Goal: Task Accomplishment & Management: Use online tool/utility

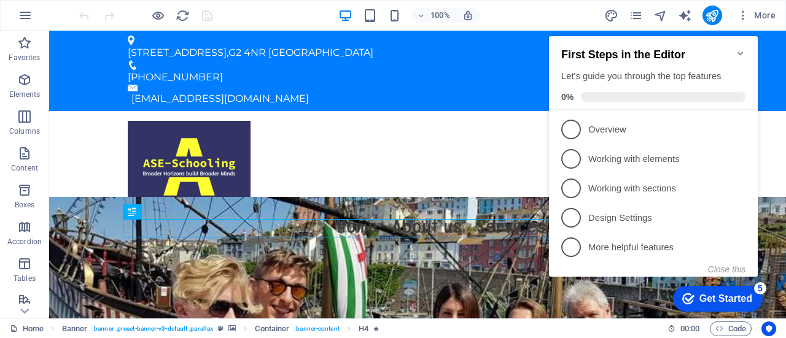
click at [744, 52] on icon "Minimize checklist" at bounding box center [741, 54] width 10 height 10
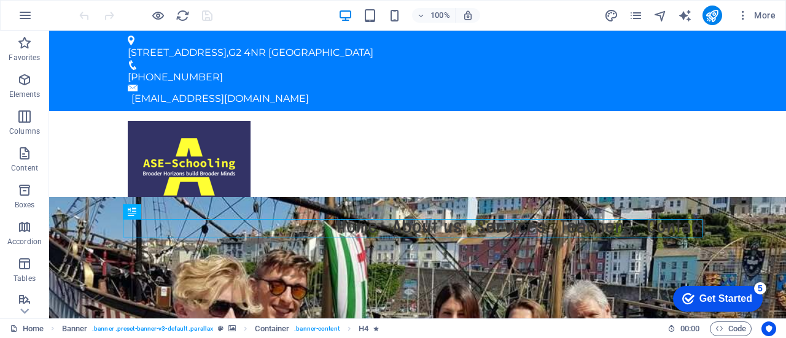
click at [732, 295] on div "Get Started" at bounding box center [725, 299] width 53 height 11
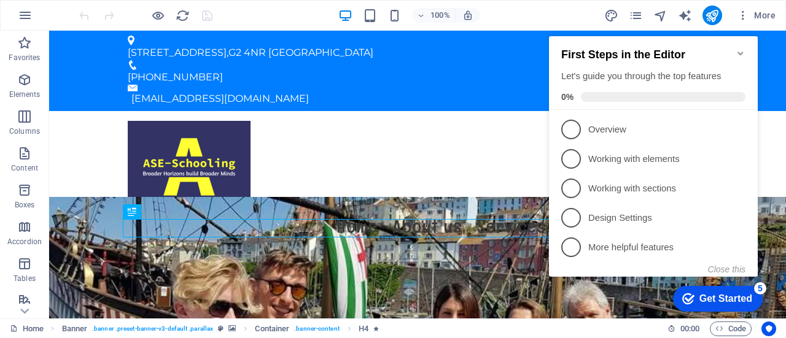
click at [733, 265] on button "Close this" at bounding box center [726, 270] width 37 height 10
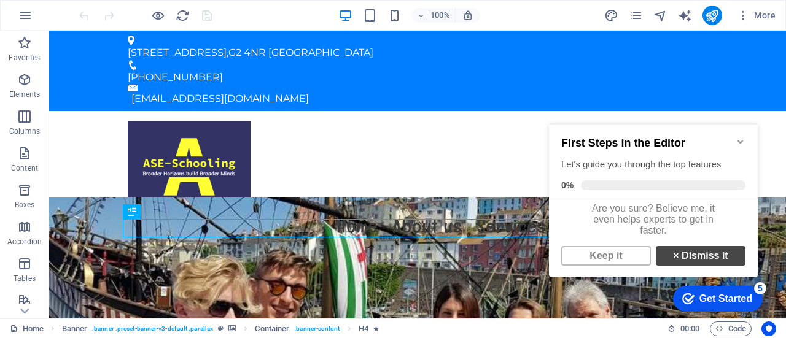
click at [714, 265] on link "× Dismiss it" at bounding box center [701, 256] width 90 height 20
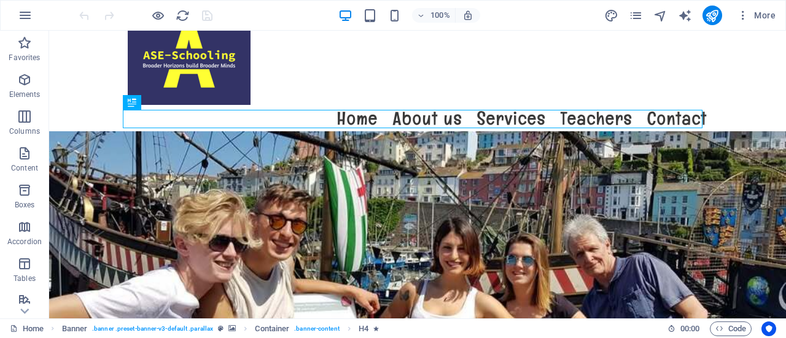
scroll to position [109, 0]
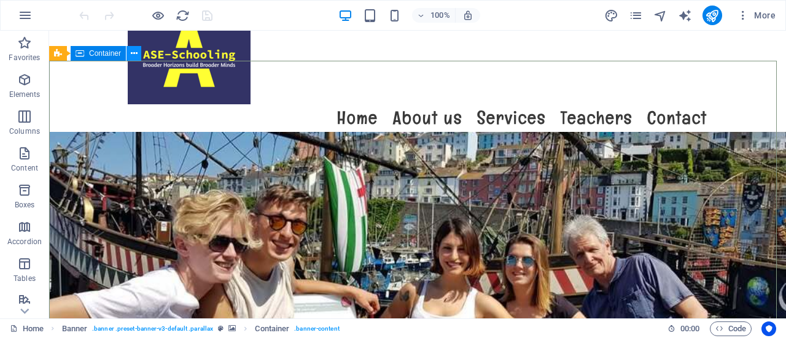
click at [134, 56] on icon at bounding box center [134, 53] width 7 height 13
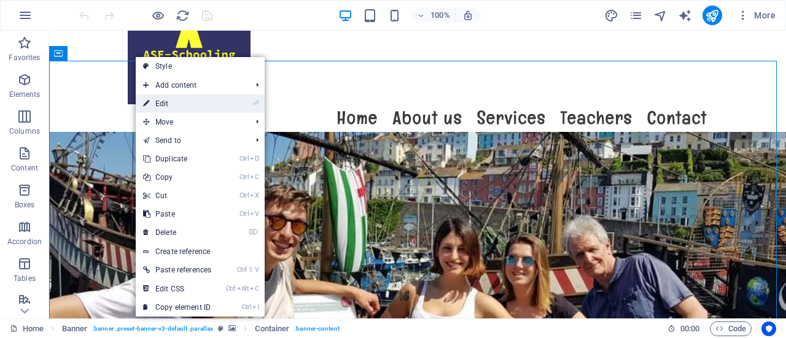
click at [151, 98] on link "⏎ Edit" at bounding box center [177, 104] width 83 height 18
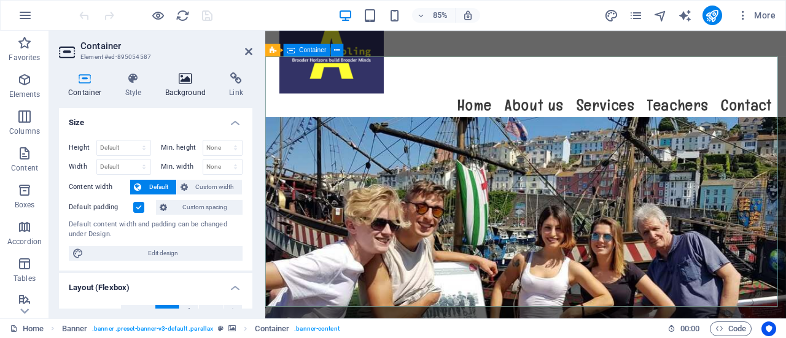
click at [193, 86] on h4 "Background" at bounding box center [188, 85] width 64 height 26
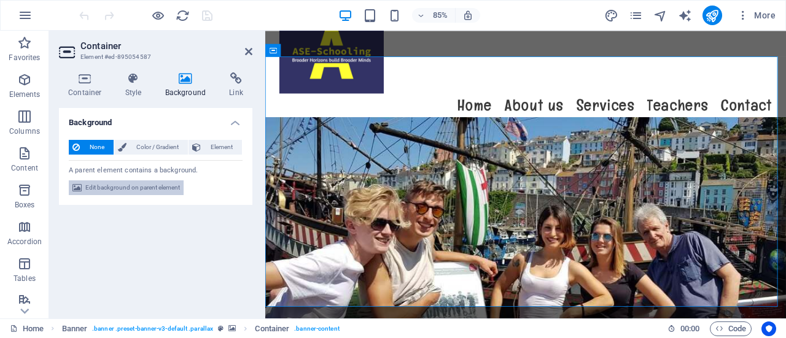
click at [159, 190] on span "Edit background on parent element" at bounding box center [132, 188] width 95 height 15
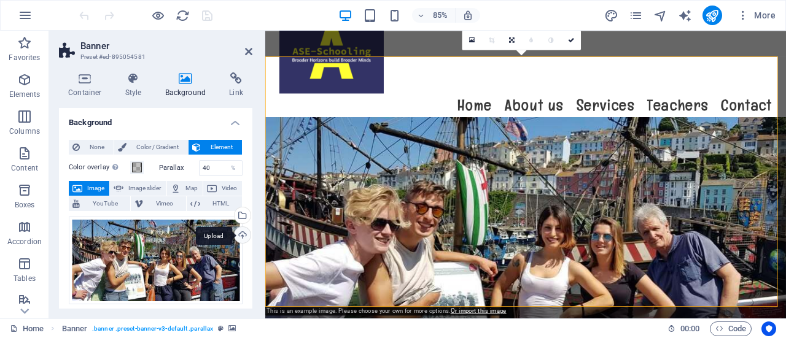
click at [239, 232] on div "Upload" at bounding box center [241, 236] width 18 height 18
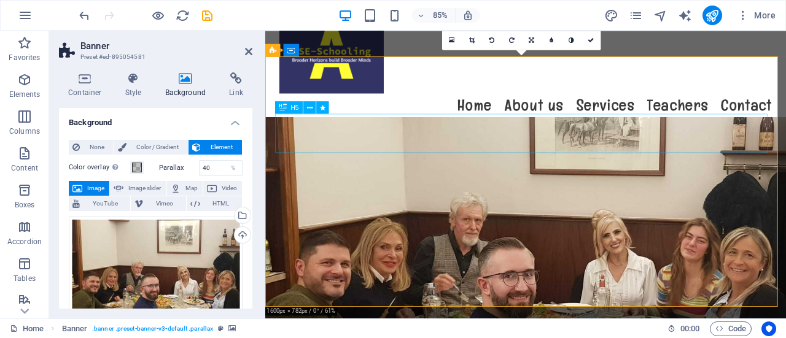
click at [311, 111] on icon at bounding box center [310, 107] width 6 height 11
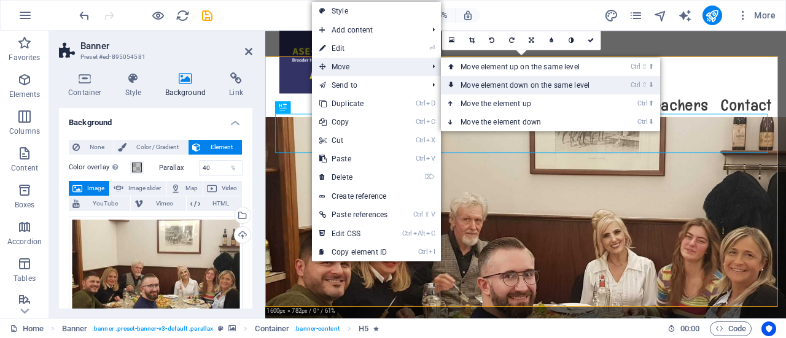
click at [512, 85] on link "Ctrl ⇧ ⬇ Move element down on the same level" at bounding box center [527, 85] width 173 height 18
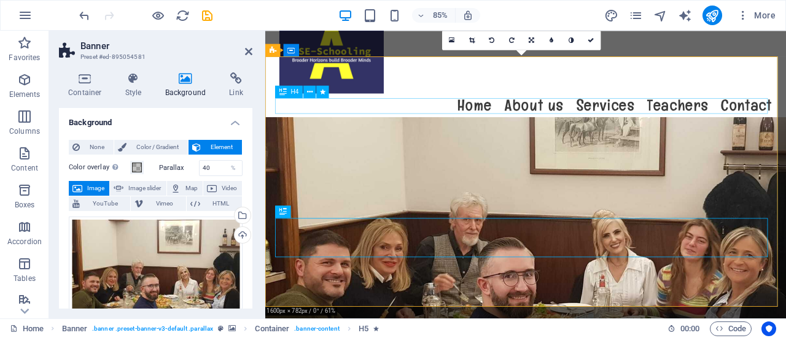
click at [312, 212] on icon at bounding box center [310, 211] width 6 height 11
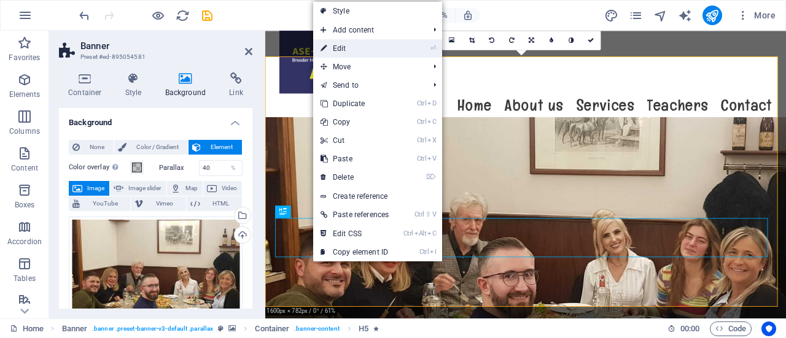
click at [364, 54] on link "⏎ Edit" at bounding box center [354, 48] width 83 height 18
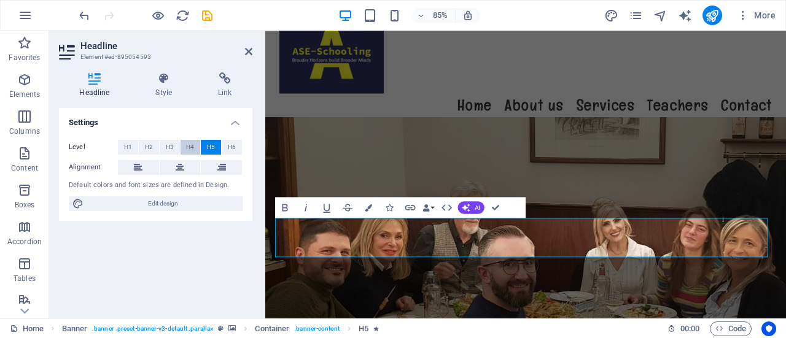
click at [192, 144] on span "H4" at bounding box center [190, 147] width 8 height 15
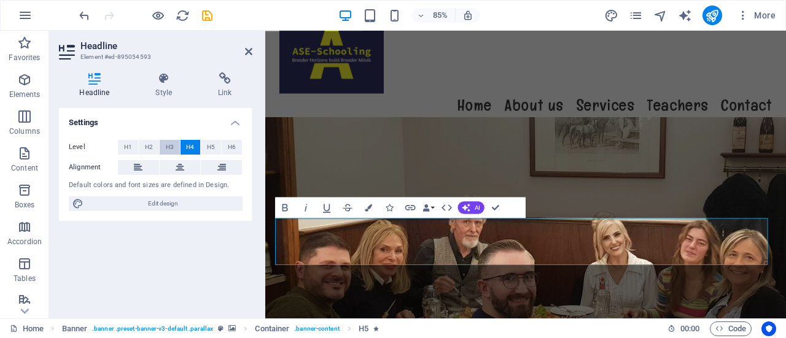
click at [171, 144] on span "H3" at bounding box center [170, 147] width 8 height 15
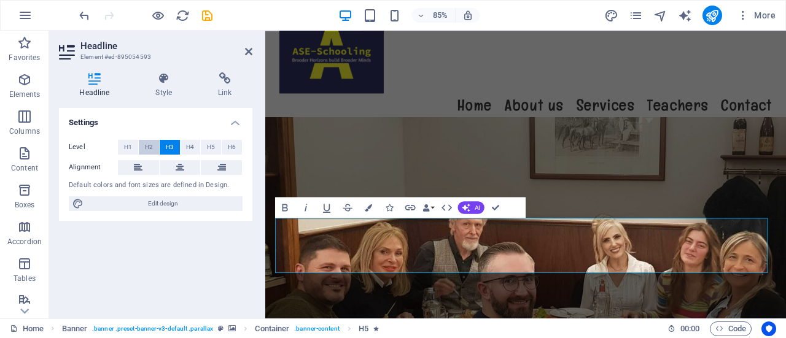
click at [152, 144] on span "H2" at bounding box center [149, 147] width 8 height 15
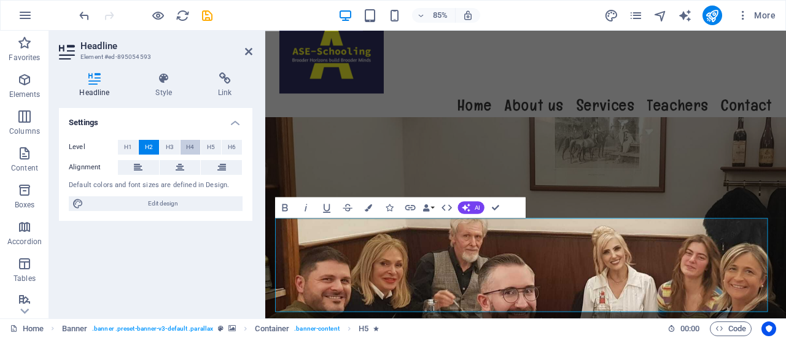
click at [183, 144] on button "H4" at bounding box center [191, 147] width 20 height 15
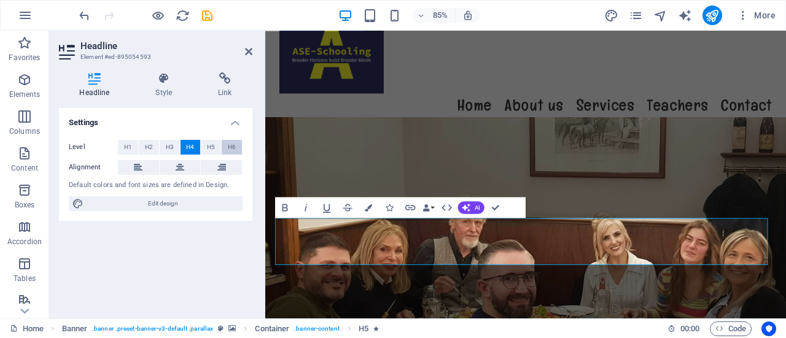
click at [240, 147] on button "H6" at bounding box center [232, 147] width 20 height 15
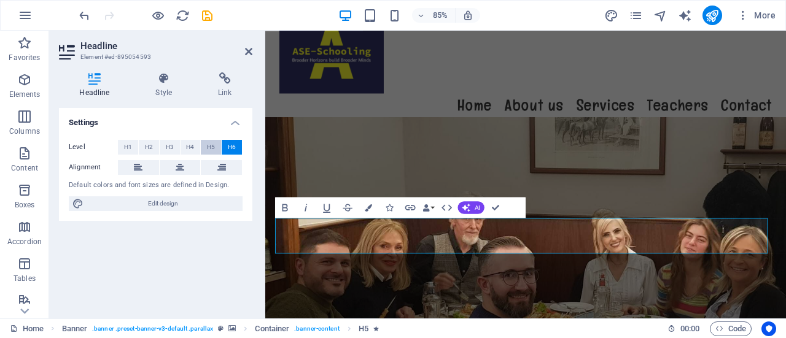
click at [215, 147] on span "H5" at bounding box center [211, 147] width 8 height 15
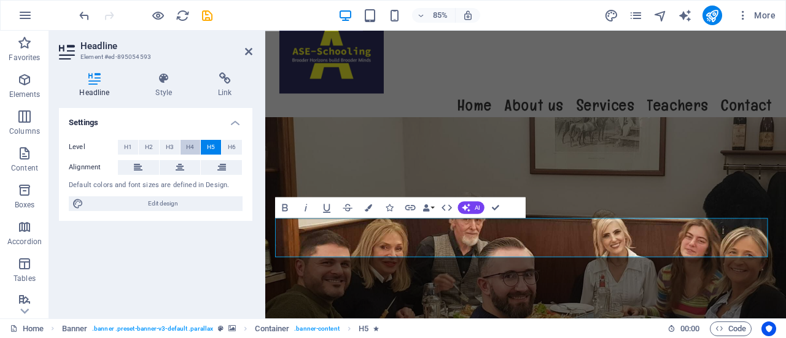
click at [189, 146] on span "H4" at bounding box center [190, 147] width 8 height 15
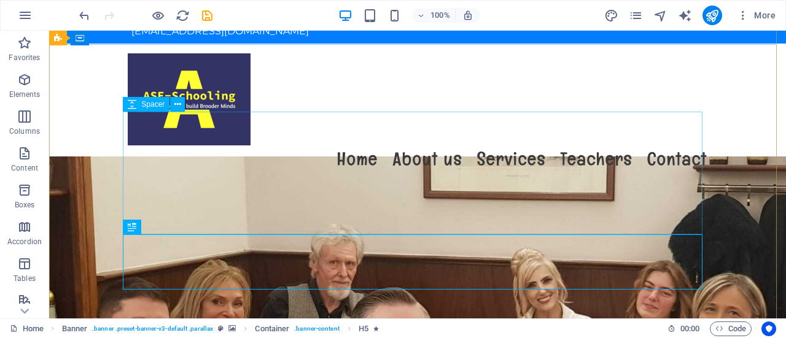
scroll to position [67, 0]
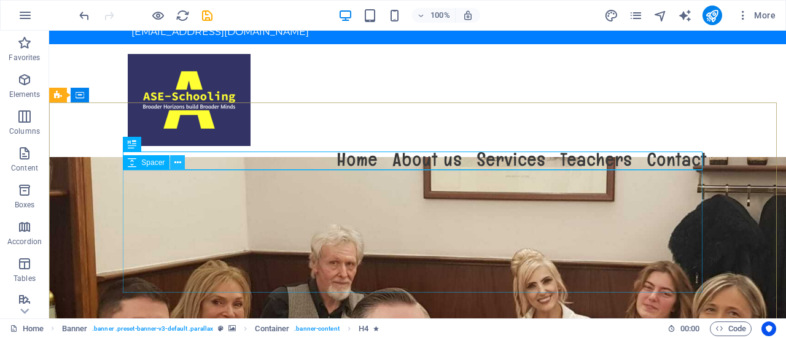
click at [180, 166] on icon at bounding box center [177, 163] width 7 height 13
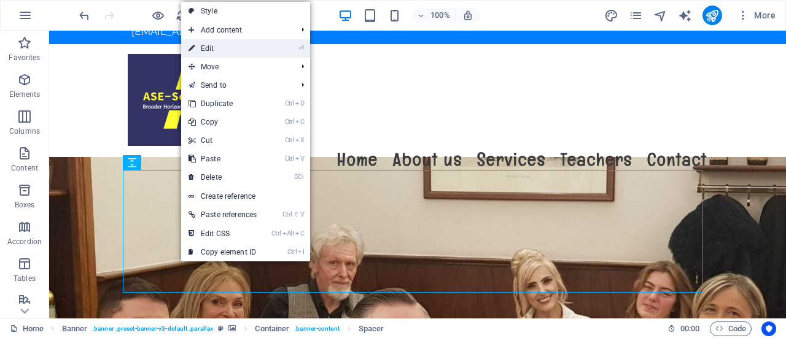
click at [252, 45] on link "⏎ Edit" at bounding box center [222, 48] width 83 height 18
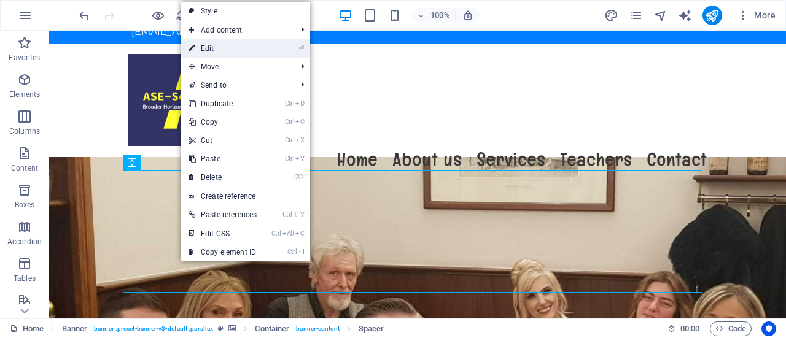
select select "px"
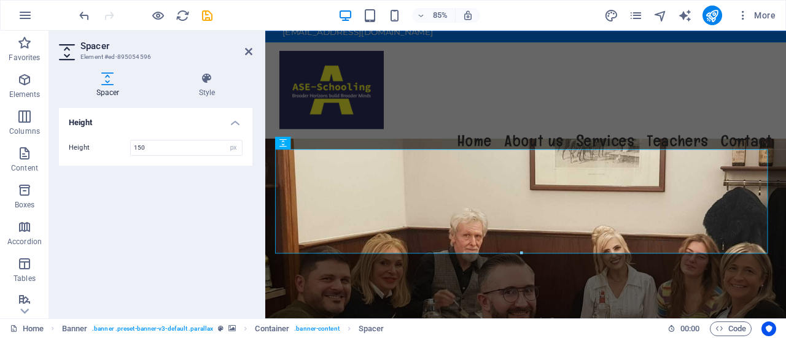
type input "150"
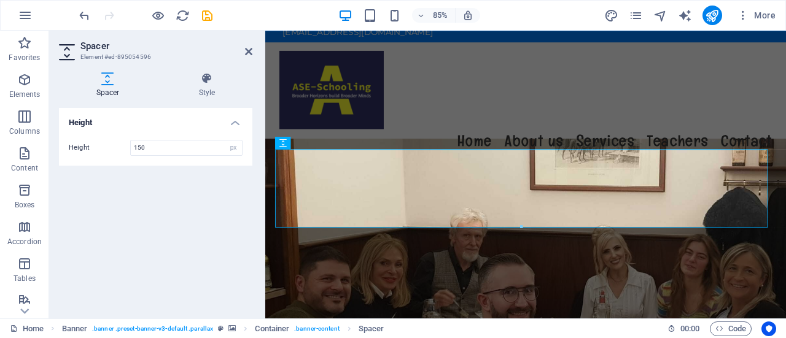
click at [151, 217] on div "Height Height 150 px rem vh vw" at bounding box center [155, 208] width 193 height 201
click at [245, 50] on icon at bounding box center [248, 52] width 7 height 10
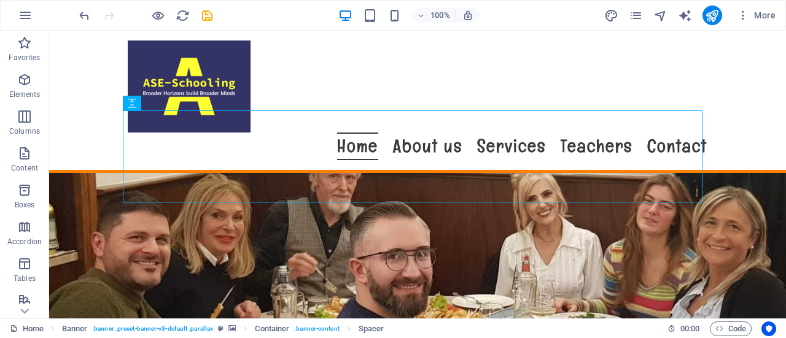
scroll to position [111, 0]
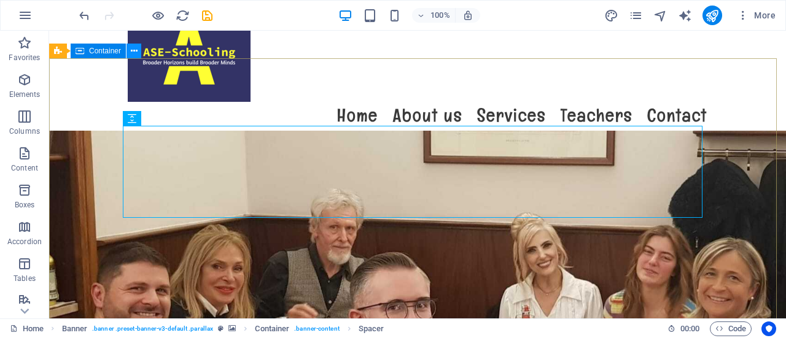
click at [132, 52] on icon at bounding box center [134, 51] width 7 height 13
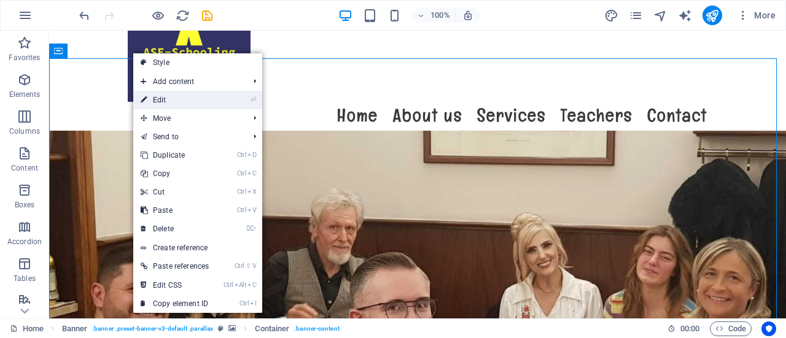
click at [178, 96] on link "⏎ Edit" at bounding box center [174, 100] width 83 height 18
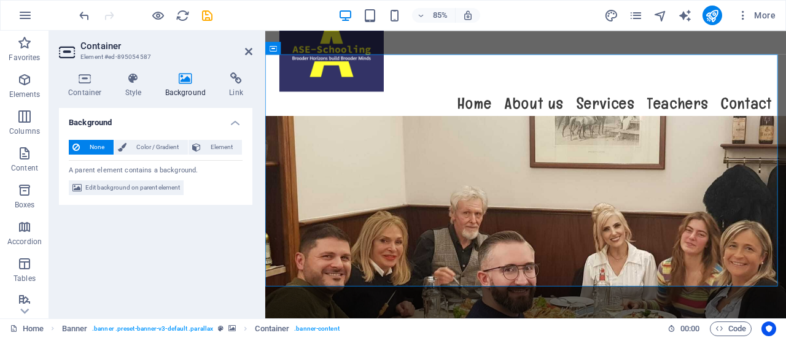
click at [184, 88] on h4 "Background" at bounding box center [188, 85] width 64 height 26
click at [187, 79] on icon at bounding box center [186, 78] width 60 height 12
click at [142, 185] on span "Edit background on parent element" at bounding box center [132, 188] width 95 height 15
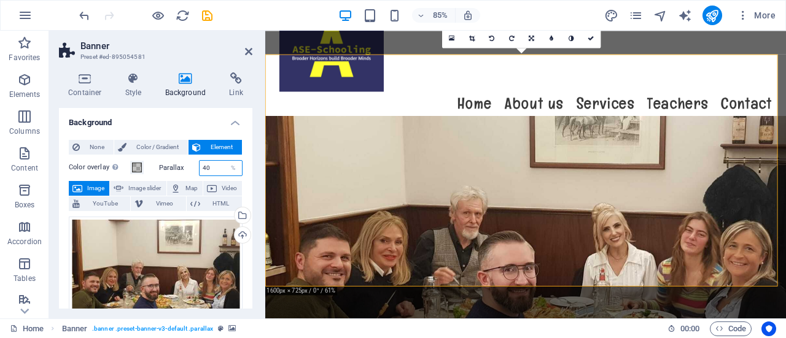
click at [220, 164] on input "40" at bounding box center [221, 168] width 43 height 15
type input "4"
click at [253, 304] on div "Container Style Background Link Size Height Default px rem % vh vw Min. height …" at bounding box center [155, 191] width 213 height 256
drag, startPoint x: 210, startPoint y: 165, endPoint x: 197, endPoint y: 166, distance: 13.5
click at [197, 166] on div "Parallax 35 %" at bounding box center [201, 168] width 84 height 16
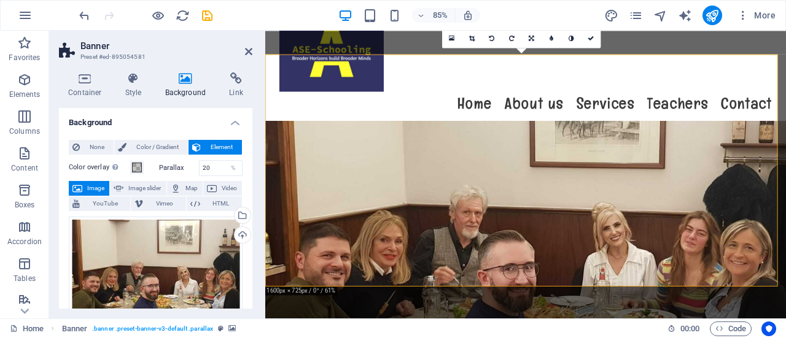
click at [252, 276] on div "Container Style Background Link Size Height Default px rem % vh vw Min. height …" at bounding box center [155, 191] width 213 height 256
click at [212, 165] on input "20" at bounding box center [221, 168] width 43 height 15
type input "2"
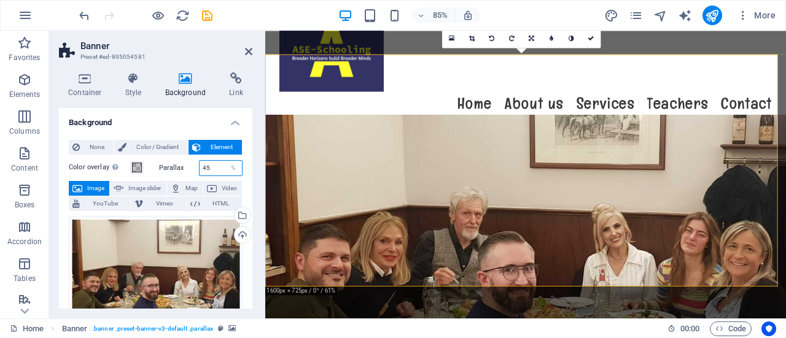
type input "45"
click at [255, 241] on div "Container Style Background Link Size Height Default px rem % vh vw Min. height …" at bounding box center [155, 191] width 213 height 256
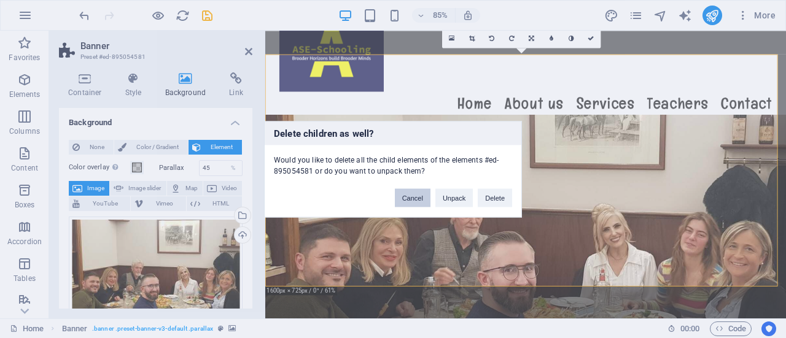
click at [413, 195] on button "Cancel" at bounding box center [413, 198] width 36 height 18
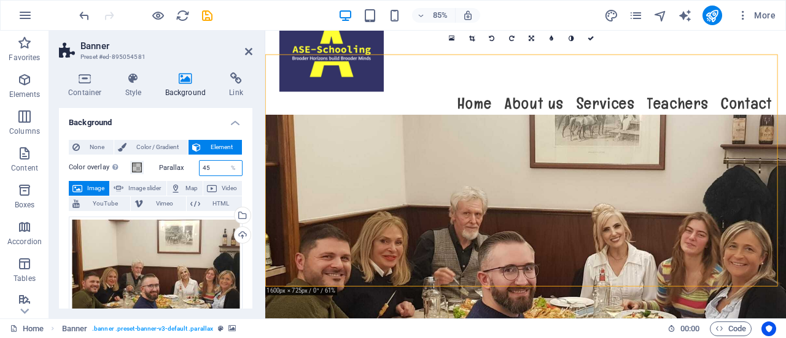
click at [212, 166] on input "45" at bounding box center [221, 168] width 43 height 15
type input "4"
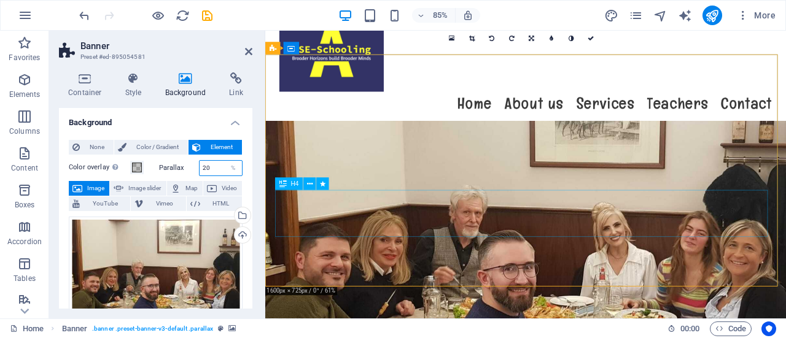
type input "20"
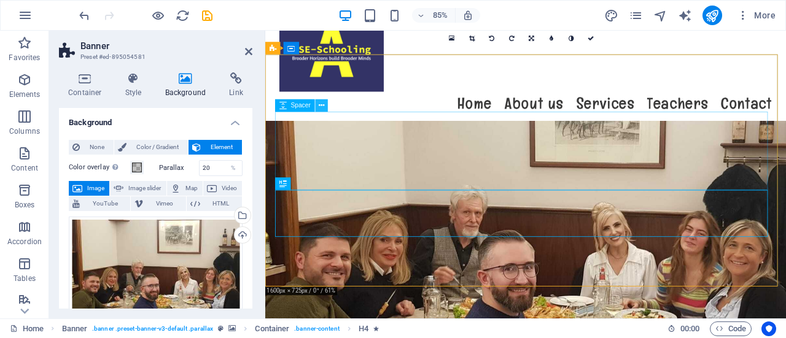
click at [319, 108] on icon at bounding box center [322, 105] width 6 height 11
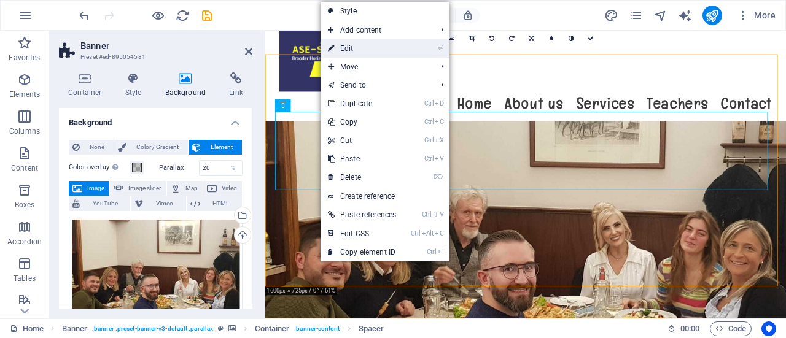
click at [356, 49] on link "⏎ Edit" at bounding box center [362, 48] width 83 height 18
select select "px"
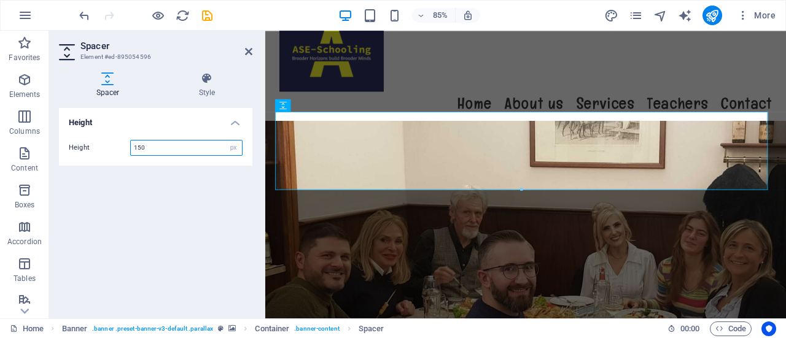
click at [155, 143] on input "150" at bounding box center [186, 148] width 111 height 15
type input "1"
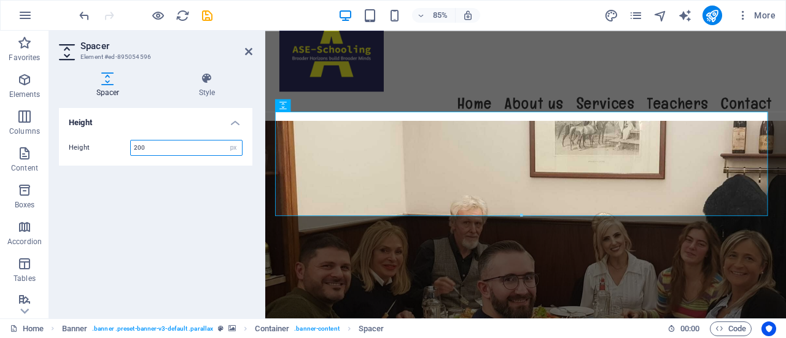
type input "200"
click at [176, 228] on div "Height Height 200 px rem vh vw" at bounding box center [155, 208] width 193 height 201
click at [174, 229] on div "Height Height 200 px rem vh vw" at bounding box center [155, 208] width 193 height 201
click at [247, 55] on icon at bounding box center [248, 52] width 7 height 10
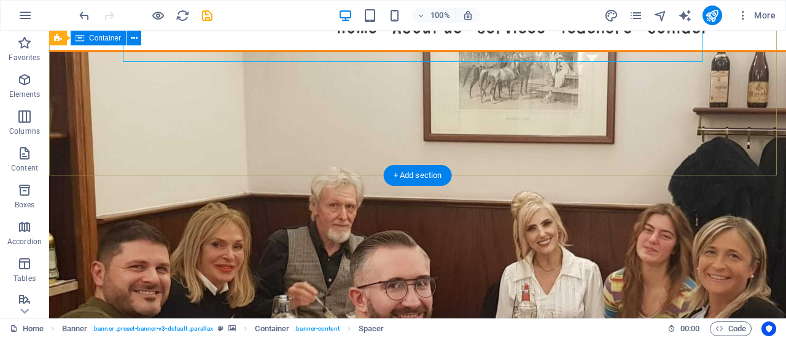
scroll to position [0, 0]
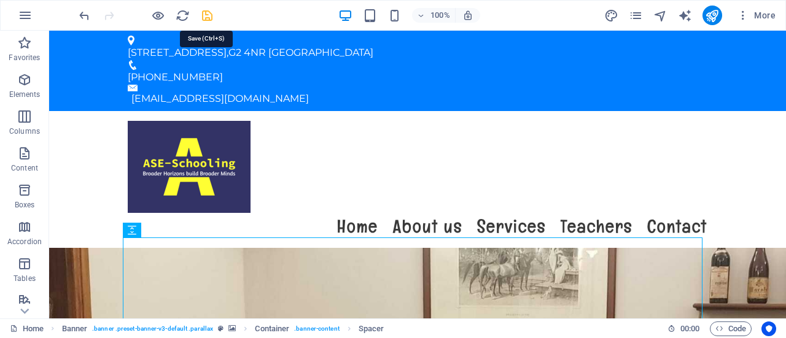
click at [208, 10] on icon "save" at bounding box center [207, 16] width 14 height 14
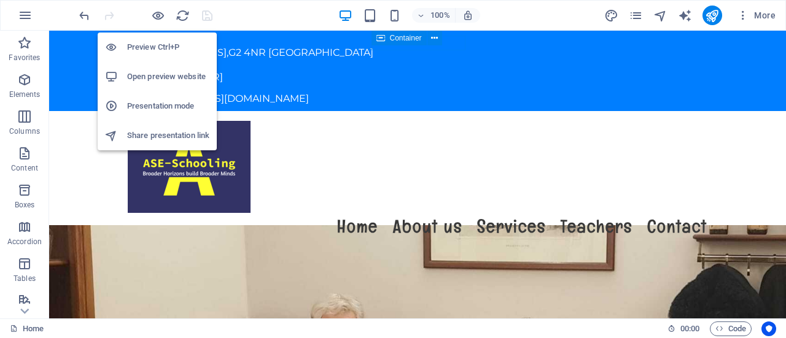
click at [162, 74] on h6 "Open preview website" at bounding box center [168, 76] width 82 height 15
click at [168, 73] on h6 "Open preview website" at bounding box center [168, 76] width 82 height 15
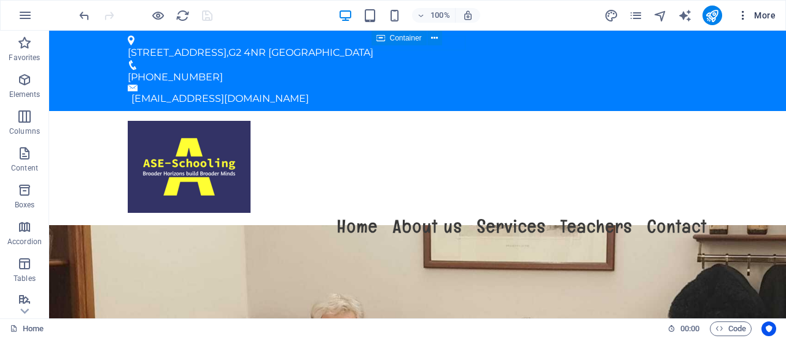
click at [764, 14] on span "More" at bounding box center [756, 15] width 39 height 12
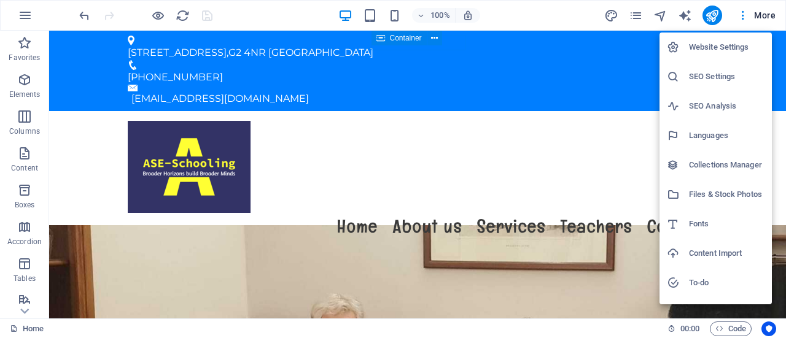
click at [21, 17] on div at bounding box center [393, 169] width 786 height 338
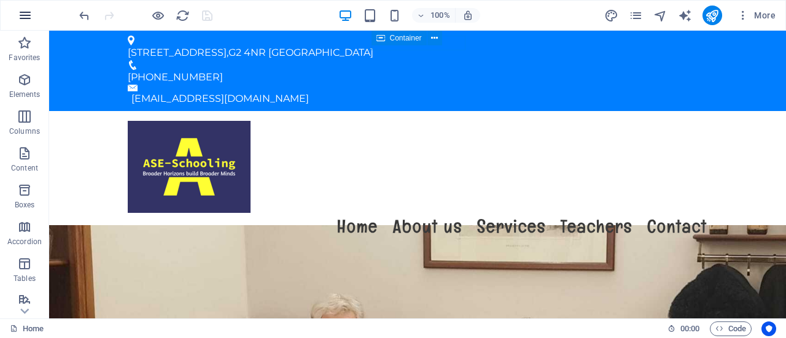
click at [23, 16] on icon "button" at bounding box center [25, 15] width 15 height 15
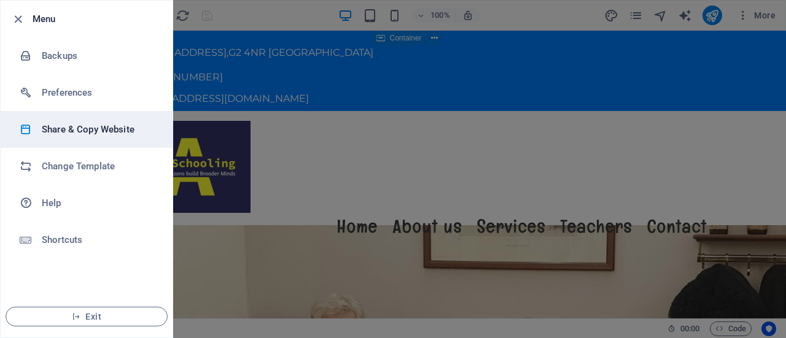
click at [80, 120] on li "Share & Copy Website" at bounding box center [87, 129] width 172 height 37
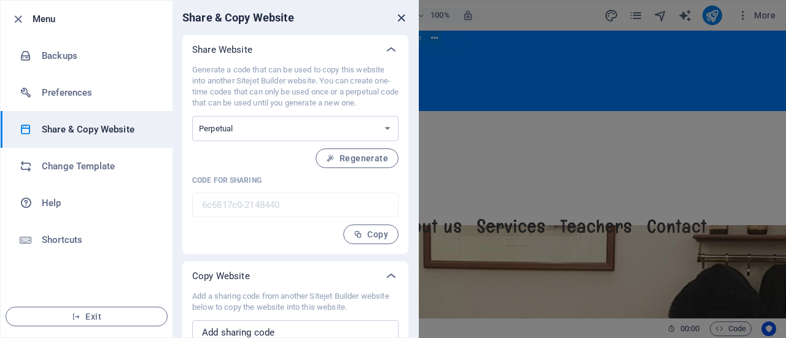
click at [403, 18] on icon "close" at bounding box center [401, 18] width 14 height 14
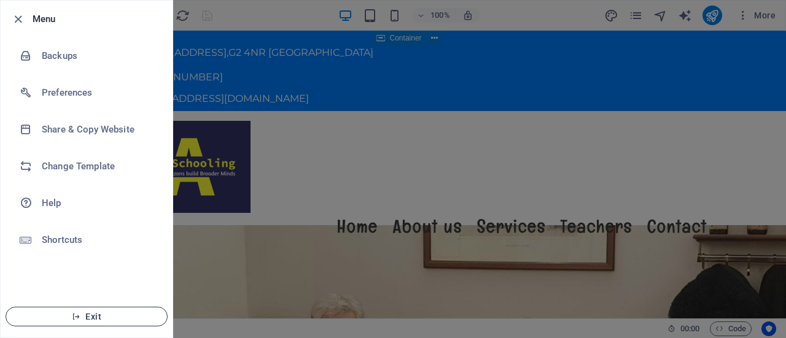
click at [110, 317] on span "Exit" at bounding box center [86, 317] width 141 height 10
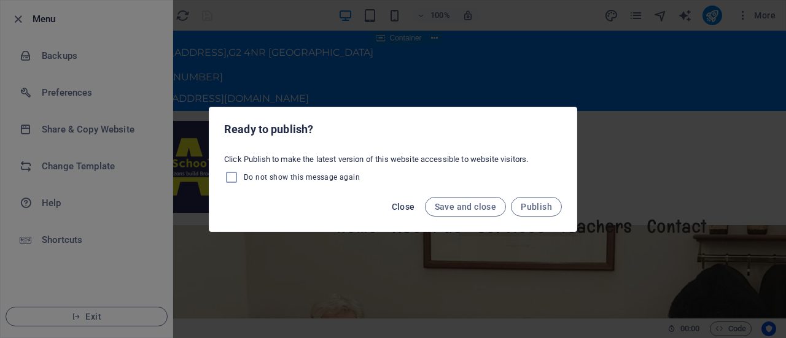
click at [409, 204] on span "Close" at bounding box center [403, 207] width 23 height 10
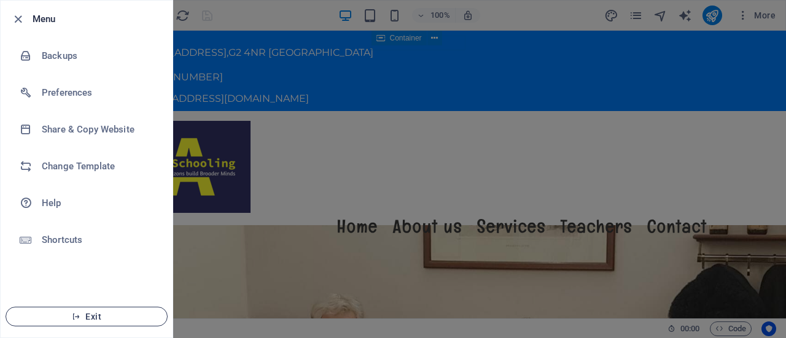
click at [123, 314] on span "Exit" at bounding box center [86, 317] width 141 height 10
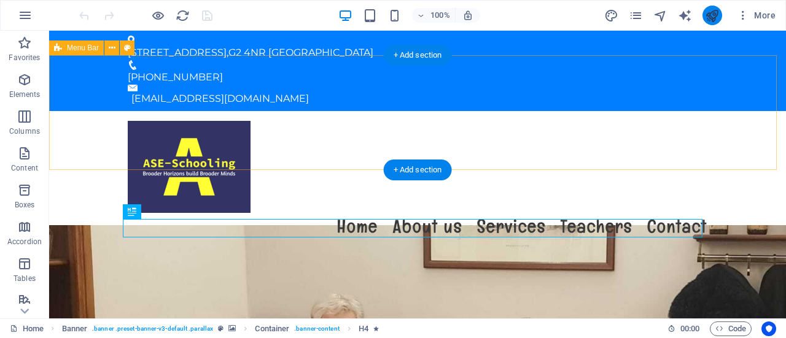
click at [715, 15] on icon "publish" at bounding box center [712, 16] width 14 height 14
